Goal: Task Accomplishment & Management: Use online tool/utility

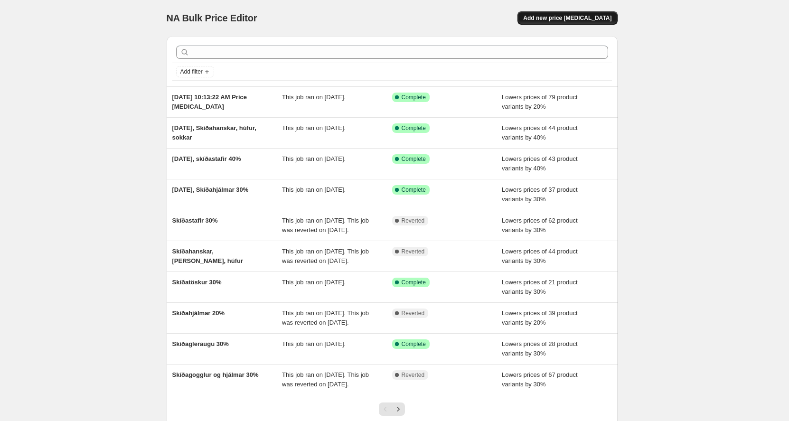
click at [574, 17] on span "Add new price [MEDICAL_DATA]" at bounding box center [567, 18] width 88 height 8
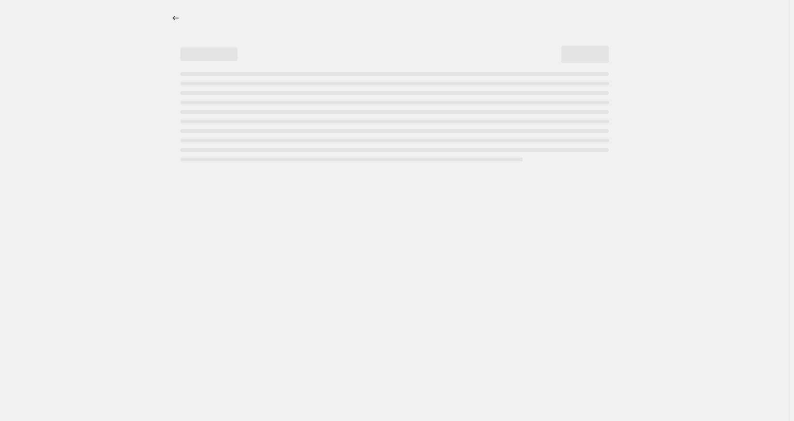
select select "percentage"
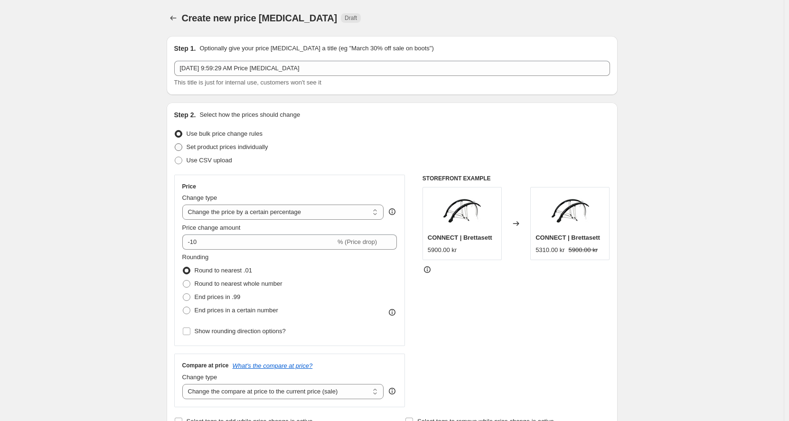
click at [182, 148] on span at bounding box center [179, 147] width 8 height 8
click at [175, 144] on input "Set product prices individually" at bounding box center [175, 143] width 0 height 0
radio input "true"
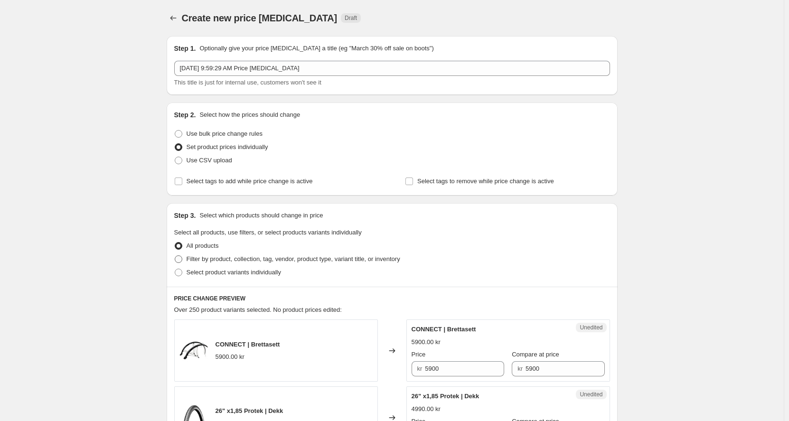
click at [200, 258] on span "Filter by product, collection, tag, vendor, product type, variant title, or inv…" at bounding box center [294, 258] width 214 height 7
click at [175, 256] on input "Filter by product, collection, tag, vendor, product type, variant title, or inv…" at bounding box center [175, 255] width 0 height 0
radio input "true"
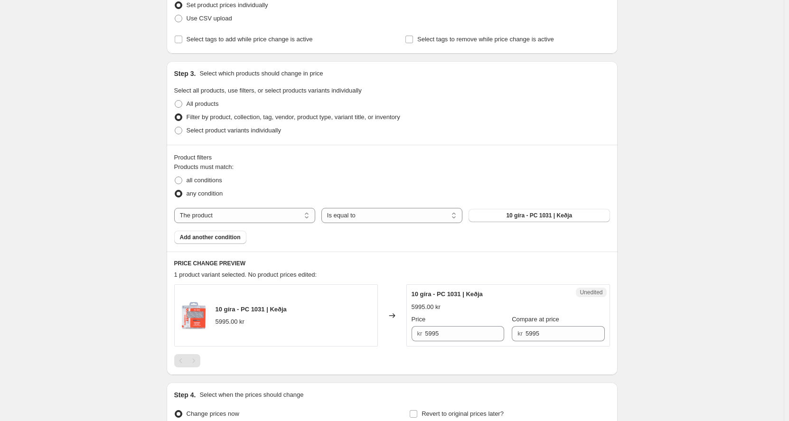
scroll to position [142, 0]
click at [360, 218] on select "Is equal to Is not equal to" at bounding box center [391, 214] width 141 height 15
click at [301, 219] on select "The product The product's collection The product's tag The product's vendor The…" at bounding box center [244, 214] width 141 height 15
select select "product_status"
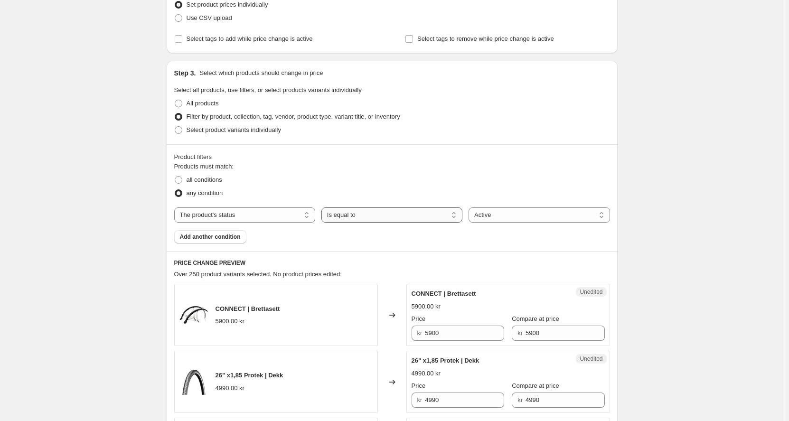
click at [355, 213] on select "Is equal to Is not equal to" at bounding box center [391, 214] width 141 height 15
click at [284, 214] on select "The product The product's collection The product's tag The product's vendor The…" at bounding box center [244, 214] width 141 height 15
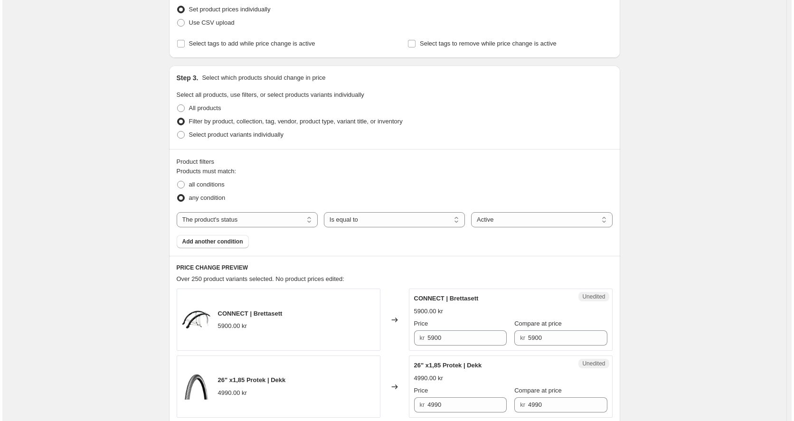
scroll to position [0, 0]
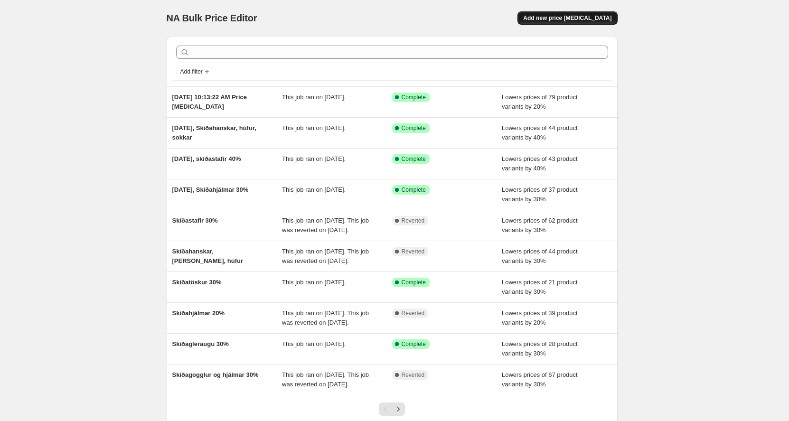
click at [601, 18] on span "Add new price [MEDICAL_DATA]" at bounding box center [567, 18] width 88 height 8
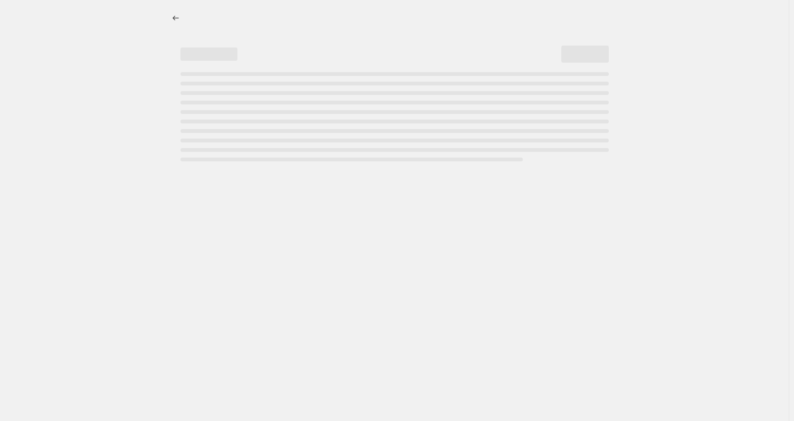
select select "percentage"
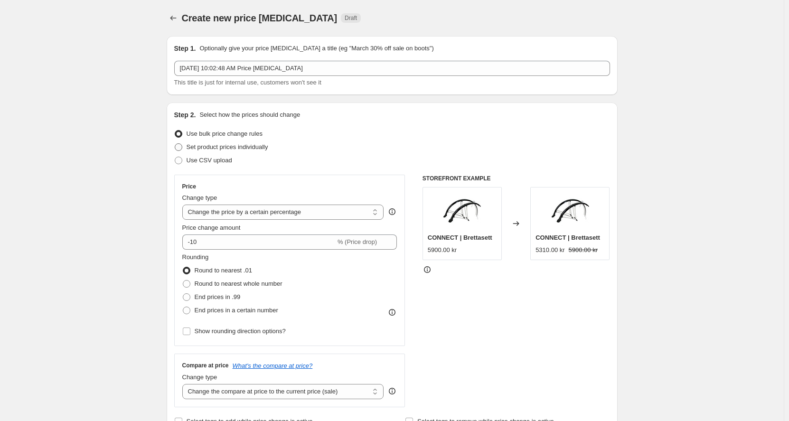
click at [264, 145] on span "Set product prices individually" at bounding box center [228, 146] width 82 height 7
click at [175, 144] on input "Set product prices individually" at bounding box center [175, 143] width 0 height 0
radio input "true"
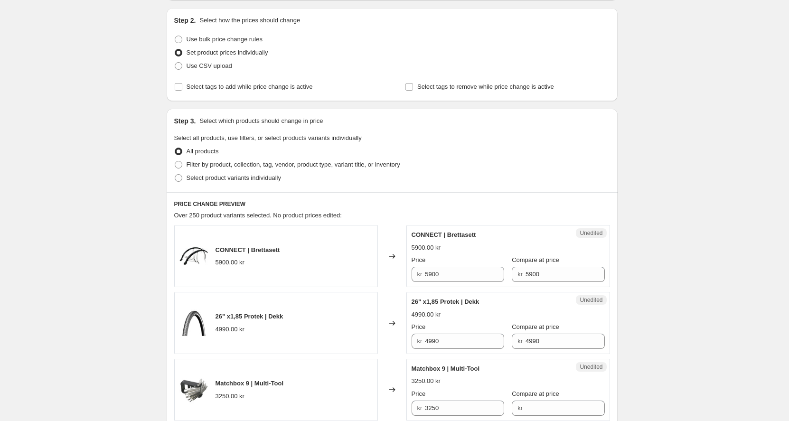
scroll to position [95, 0]
click at [228, 179] on span "Select product variants individually" at bounding box center [234, 177] width 94 height 7
click at [175, 174] on input "Select product variants individually" at bounding box center [175, 174] width 0 height 0
radio input "true"
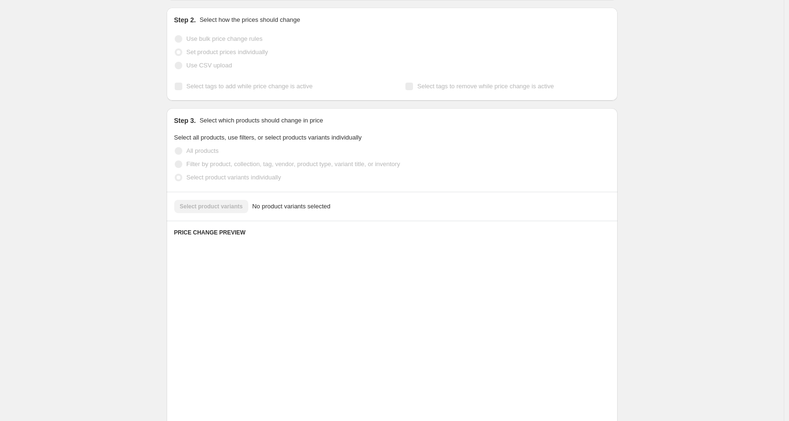
scroll to position [77, 0]
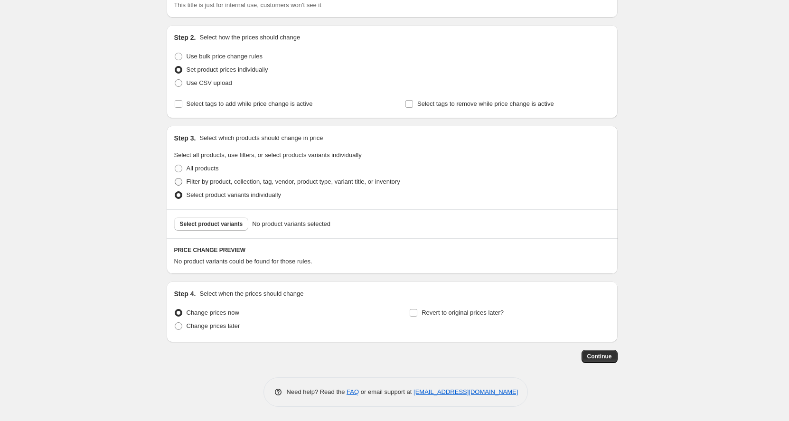
click at [182, 182] on span at bounding box center [179, 182] width 8 height 8
click at [175, 179] on input "Filter by product, collection, tag, vendor, product type, variant title, or inv…" at bounding box center [175, 178] width 0 height 0
radio input "true"
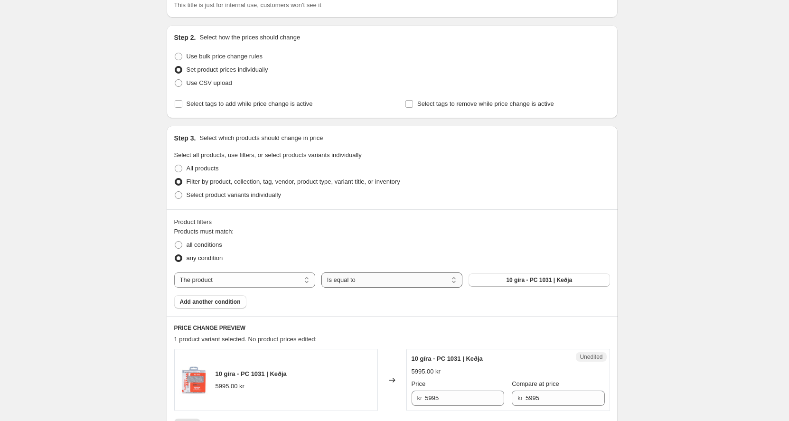
click at [342, 282] on select "Is equal to Is not equal to" at bounding box center [391, 280] width 141 height 15
click at [308, 280] on select "The product The product's collection The product's tag The product's vendor The…" at bounding box center [244, 280] width 141 height 15
click at [443, 235] on fieldset "Products must match: all conditions any condition" at bounding box center [392, 246] width 436 height 38
